Goal: Information Seeking & Learning: Learn about a topic

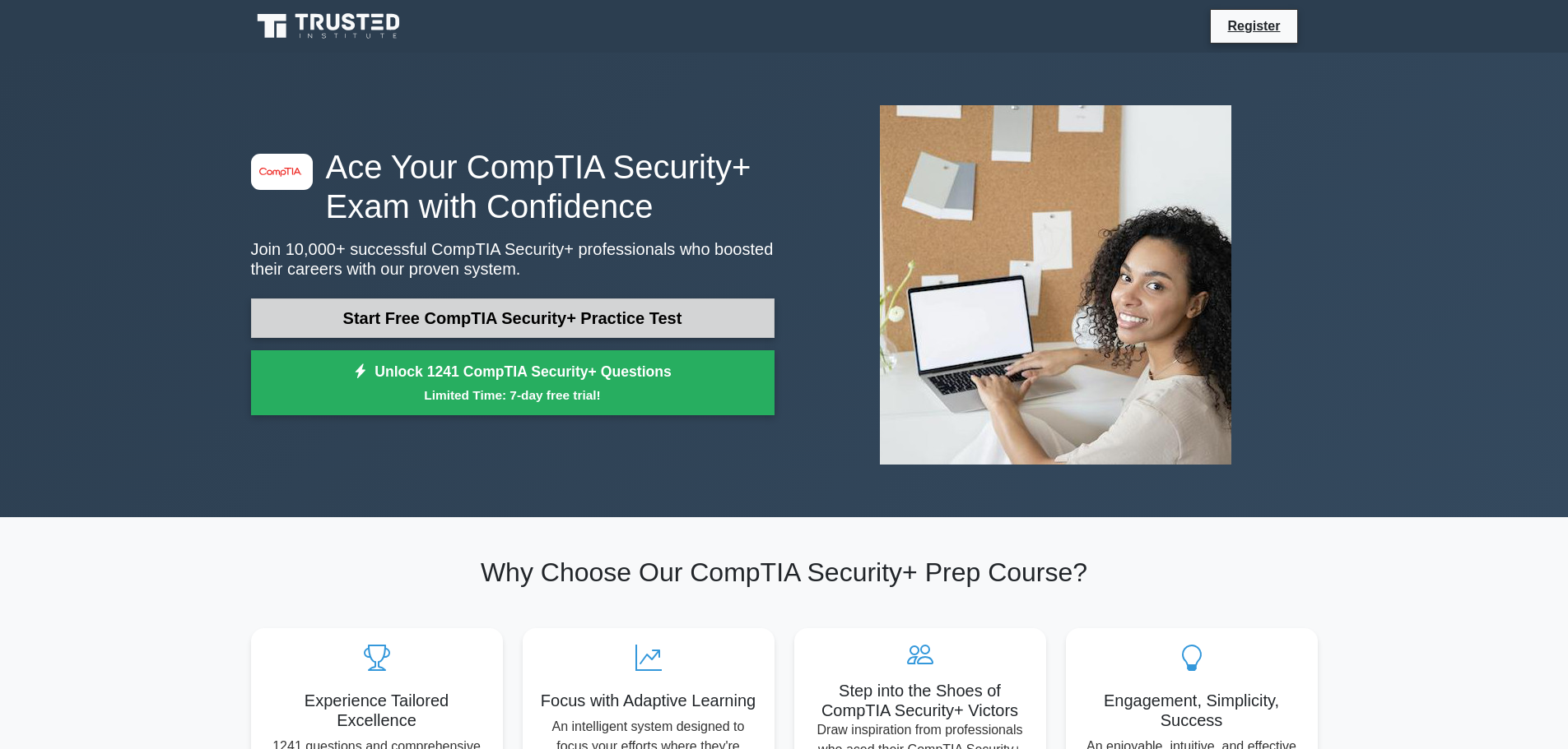
click at [734, 312] on link "Start Free CompTIA Security+ Practice Test" at bounding box center [513, 319] width 524 height 40
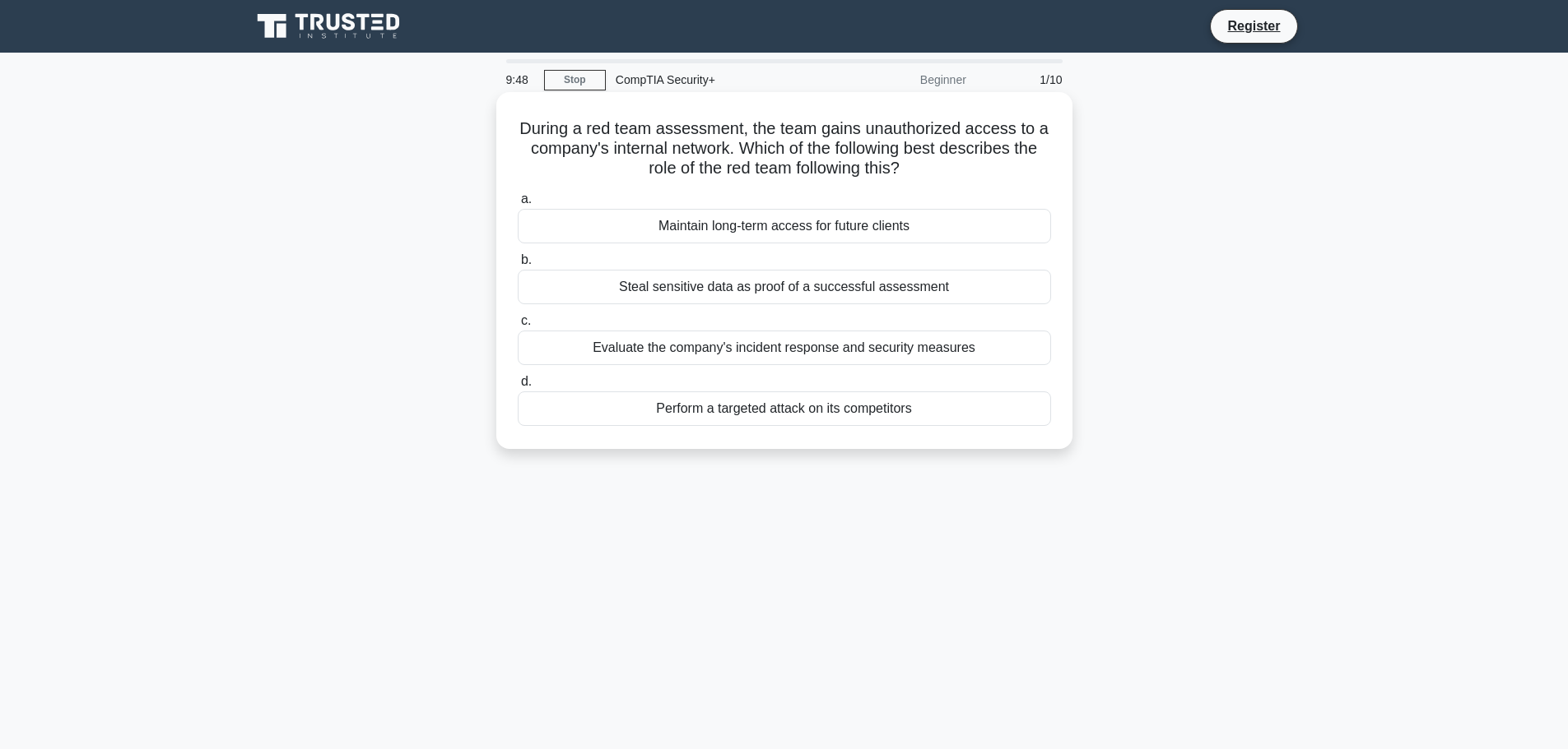
click at [781, 358] on div "Evaluate the company's incident response and security measures" at bounding box center [784, 347] width 534 height 35
click at [518, 327] on input "c. Evaluate the company's incident response and security measures" at bounding box center [518, 321] width 0 height 11
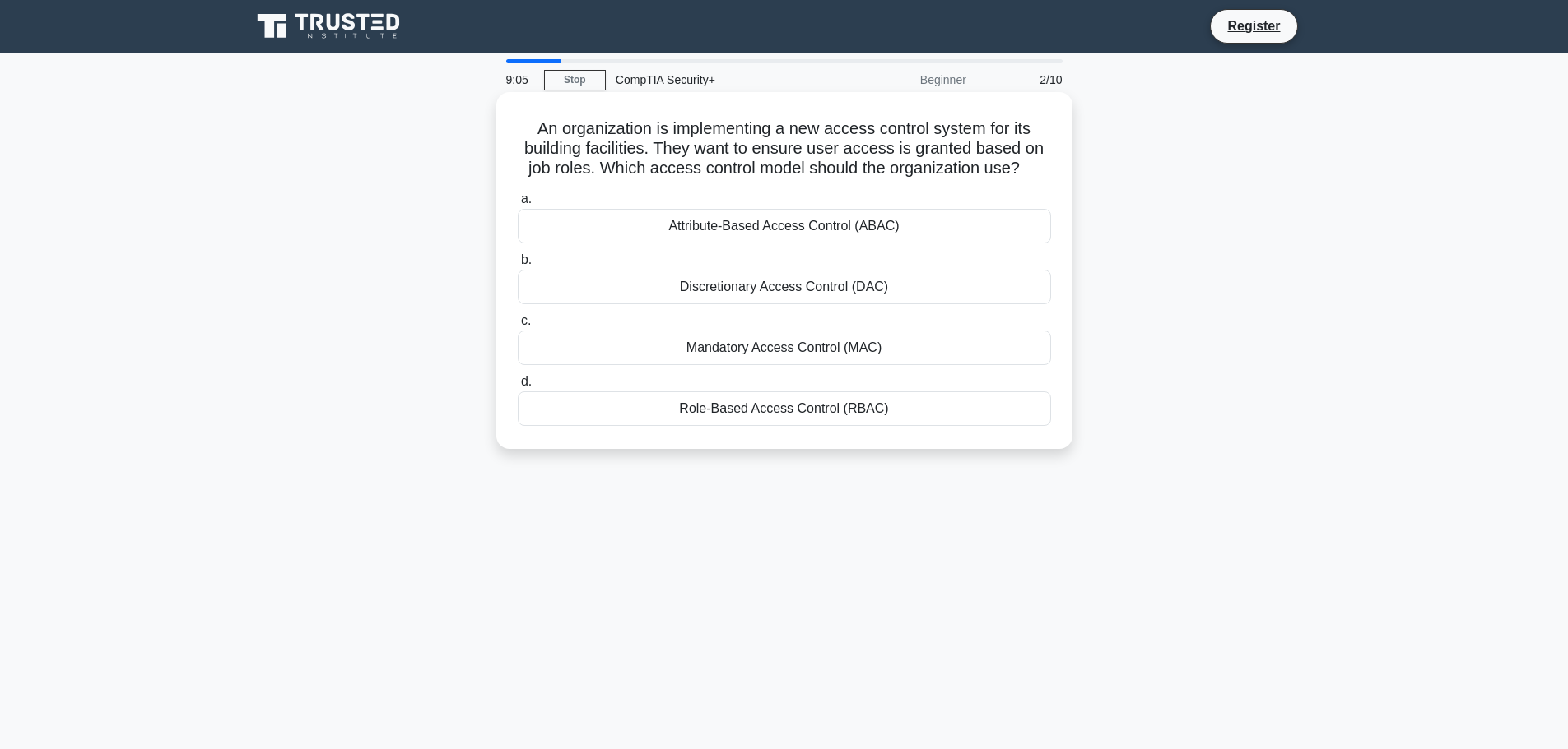
click at [841, 284] on div "Discretionary Access Control (DAC)" at bounding box center [784, 287] width 534 height 35
click at [518, 266] on input "b. Discretionary Access Control (DAC)" at bounding box center [518, 260] width 0 height 11
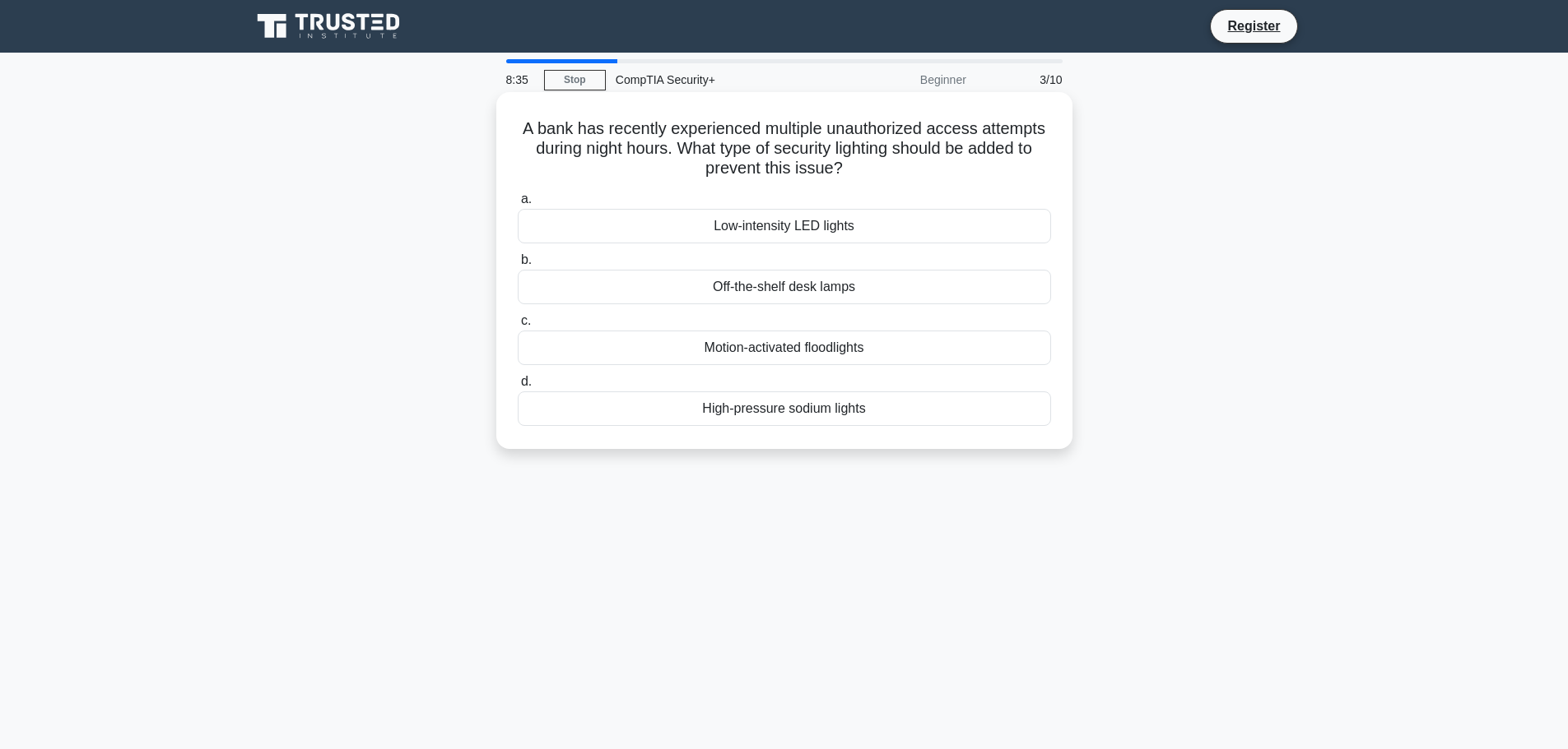
click at [950, 350] on div "Motion-activated floodlights" at bounding box center [784, 347] width 534 height 35
click at [518, 327] on input "c. Motion-activated floodlights" at bounding box center [518, 321] width 0 height 11
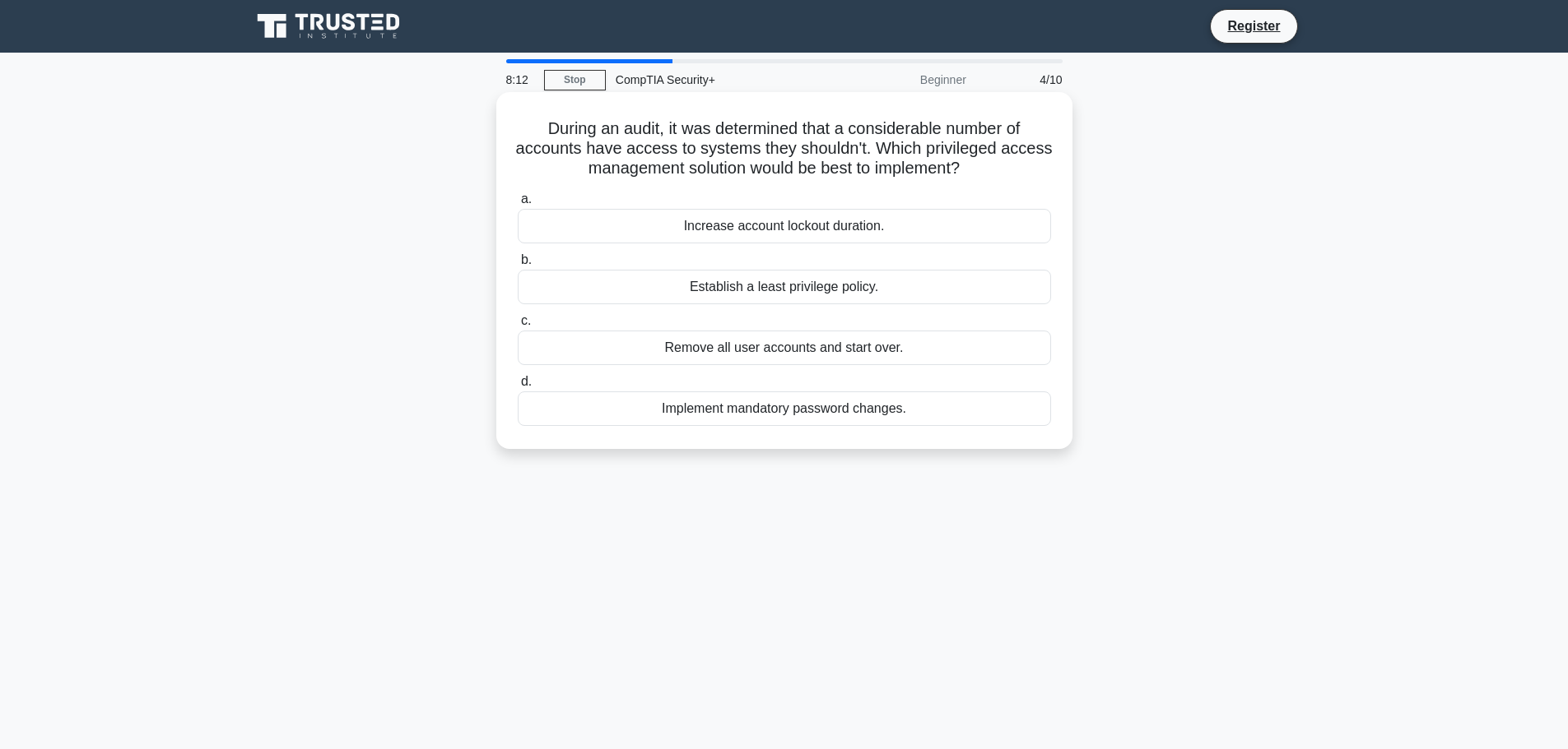
click at [891, 285] on div "Establish a least privilege policy." at bounding box center [784, 287] width 534 height 35
click at [518, 266] on input "b. Establish a least privilege policy." at bounding box center [518, 260] width 0 height 11
